Goal: Task Accomplishment & Management: Manage account settings

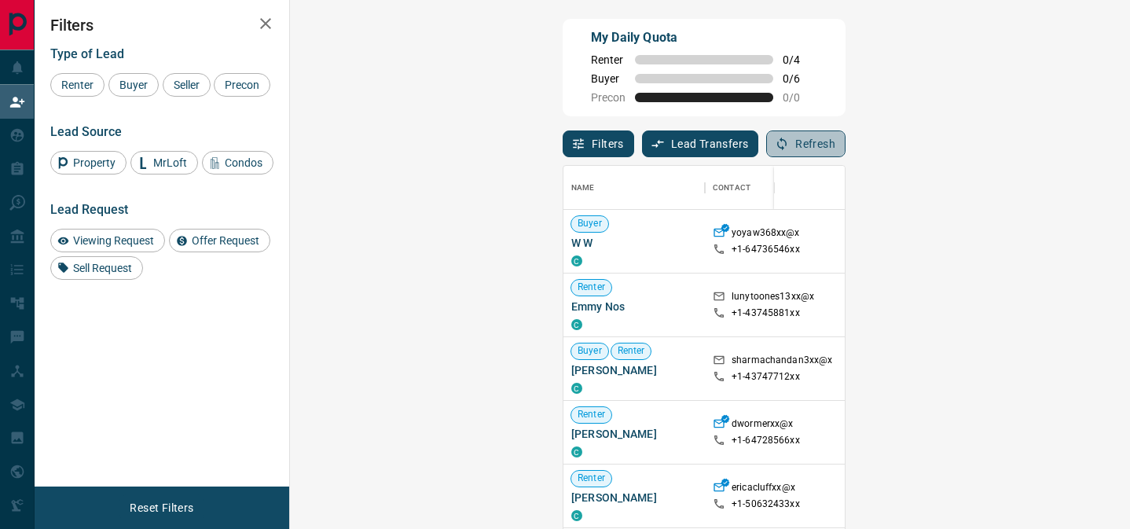
click at [846, 155] on button "Refresh" at bounding box center [805, 143] width 79 height 27
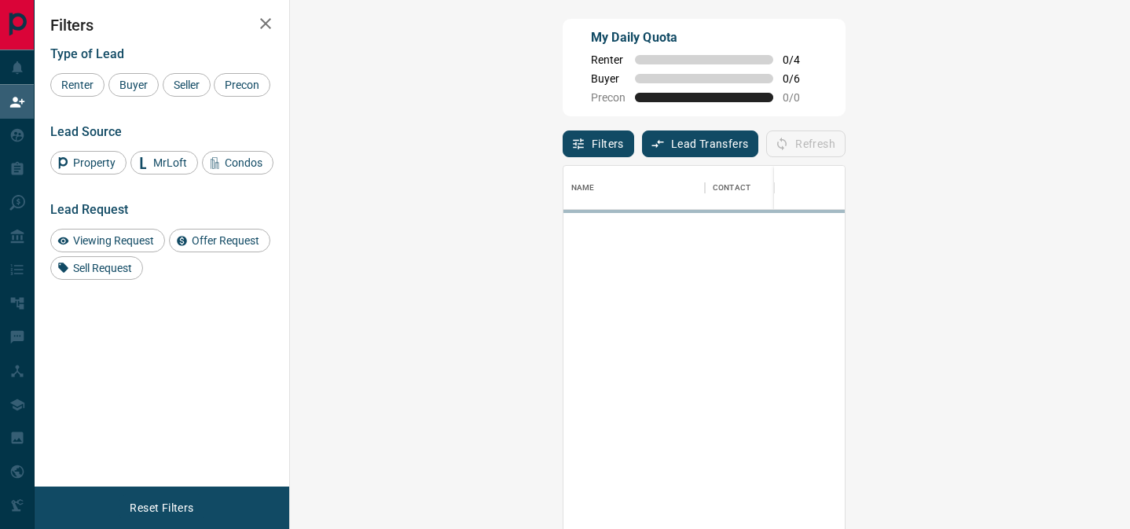
scroll to position [398, 806]
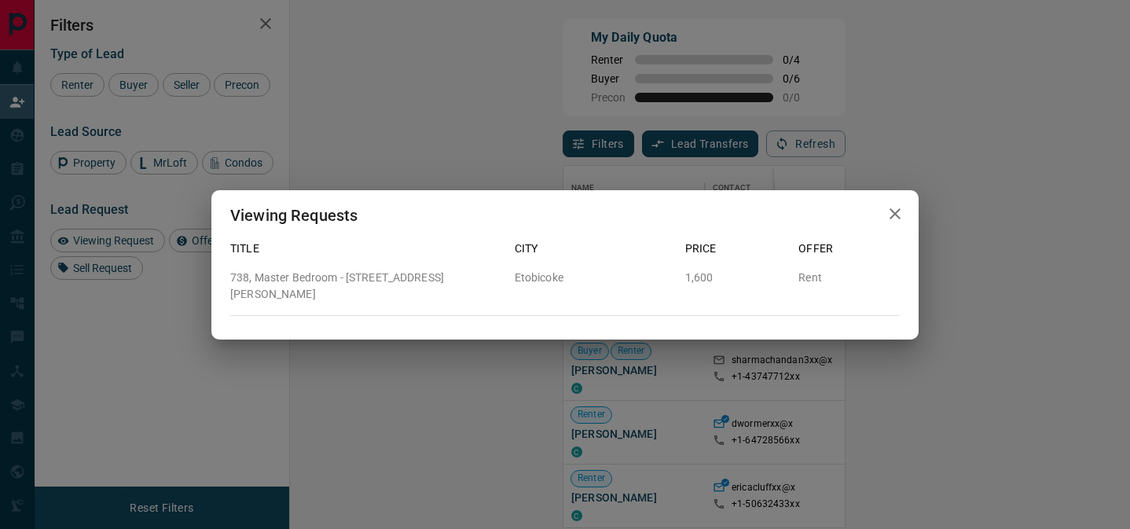
click at [894, 215] on icon "button" at bounding box center [895, 213] width 19 height 19
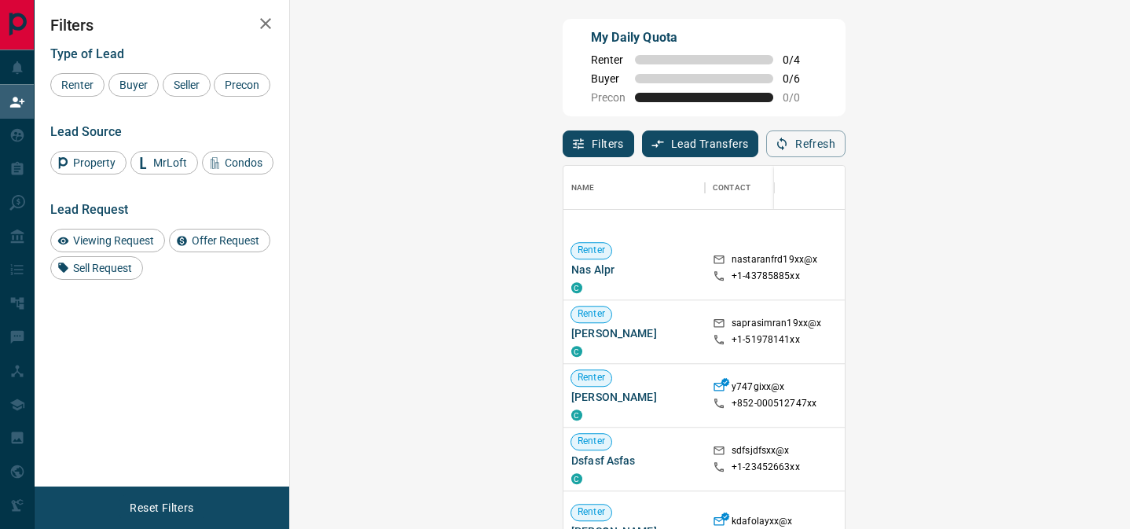
scroll to position [1280, 0]
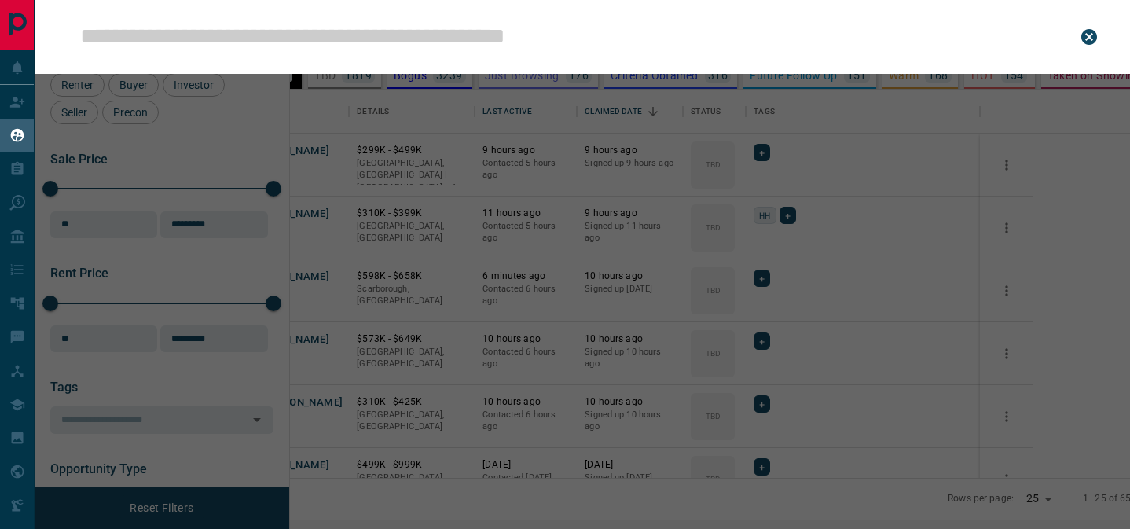
scroll to position [388, 833]
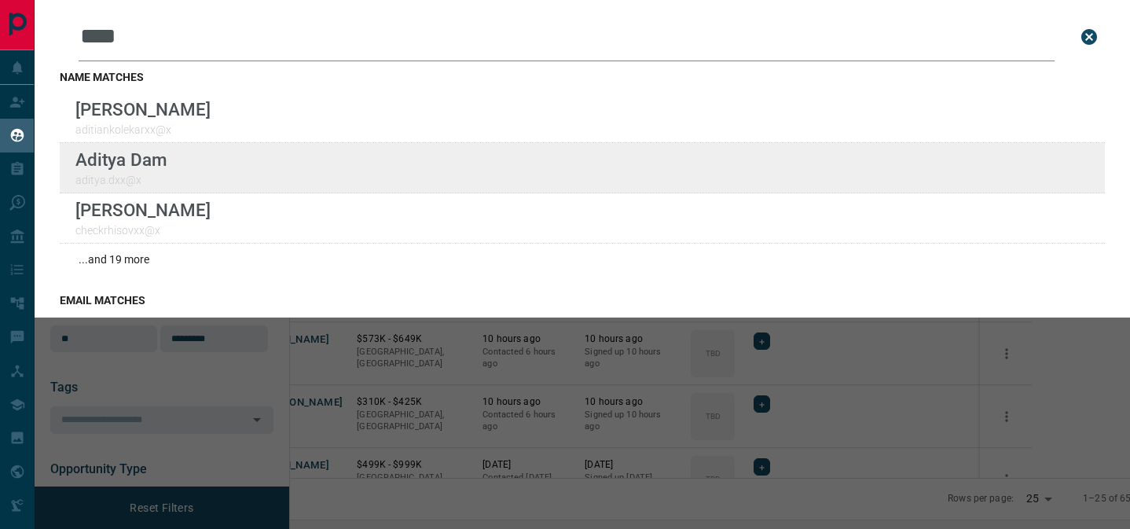
type input "****"
click at [0, 0] on div "Lead Transfers Claim Leads My Leads Tasks Opportunities Deals Campaigns Automat…" at bounding box center [565, 254] width 1130 height 509
